Goal: Information Seeking & Learning: Learn about a topic

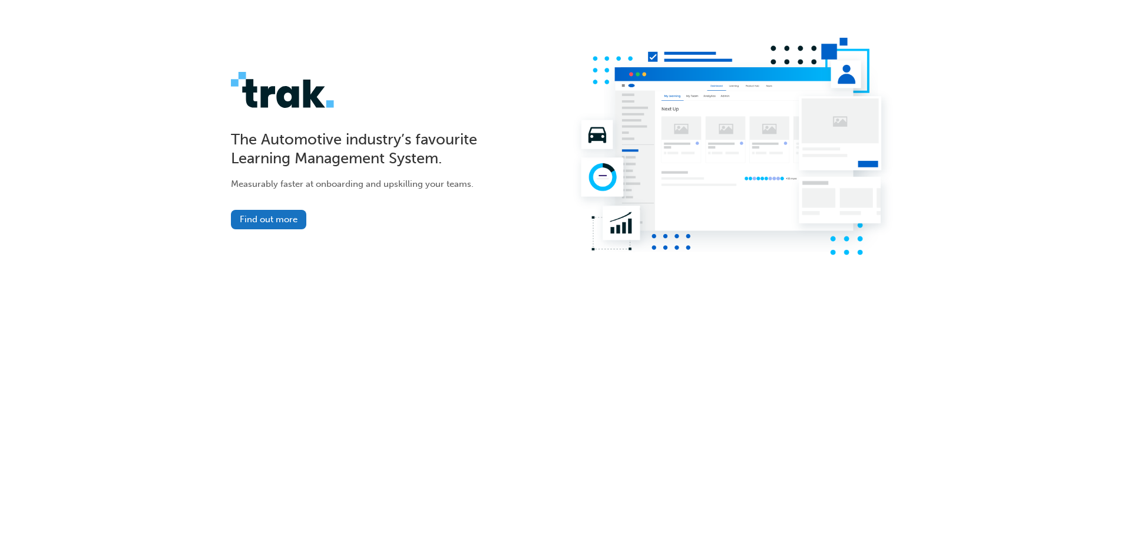
click at [840, 72] on img at bounding box center [733, 149] width 335 height 222
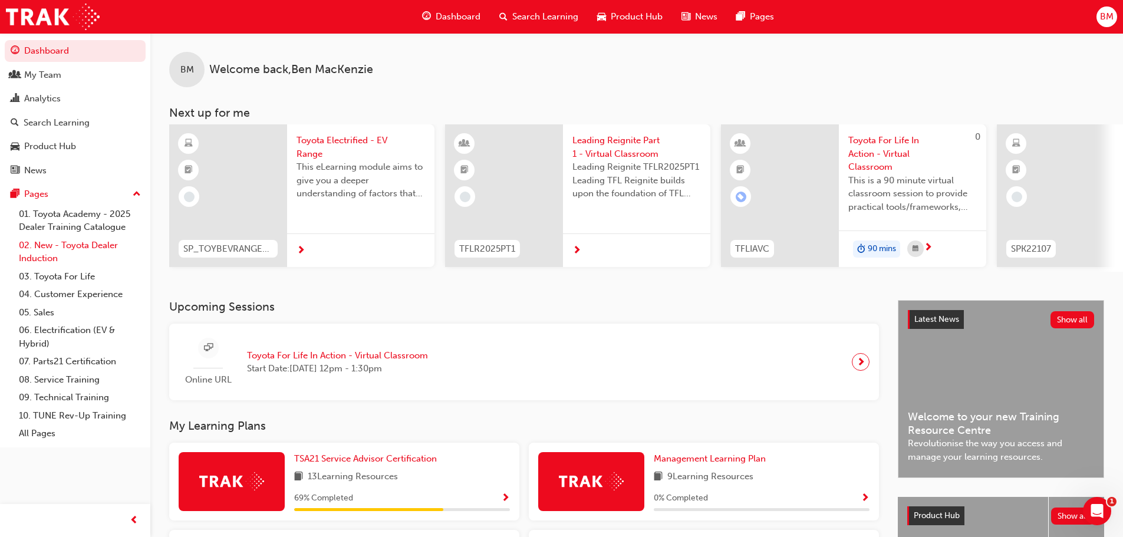
click at [71, 240] on link "02. New - Toyota Dealer Induction" at bounding box center [79, 251] width 131 height 31
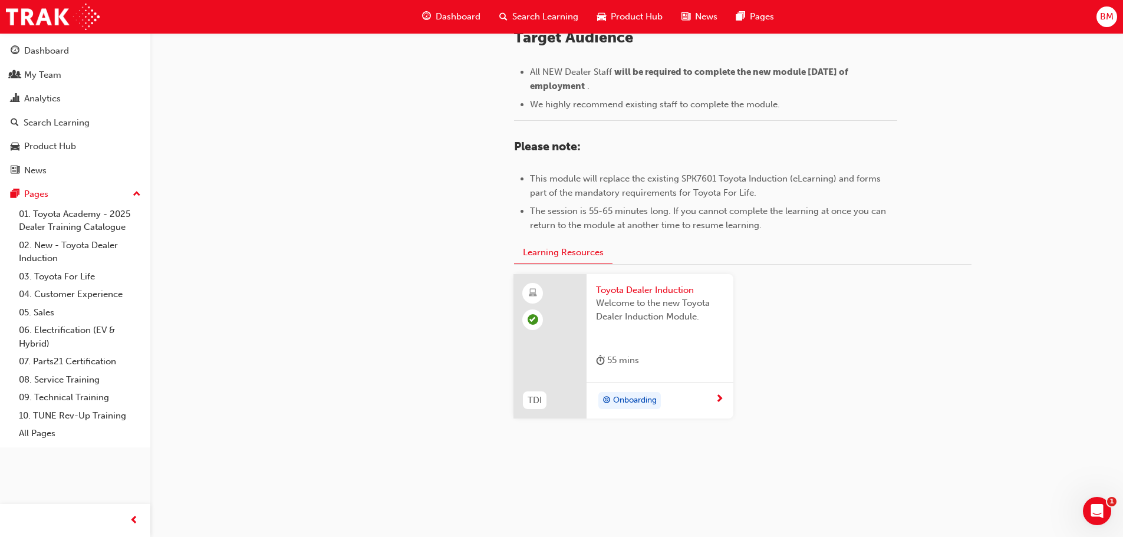
scroll to position [519, 0]
